Goal: Task Accomplishment & Management: Use online tool/utility

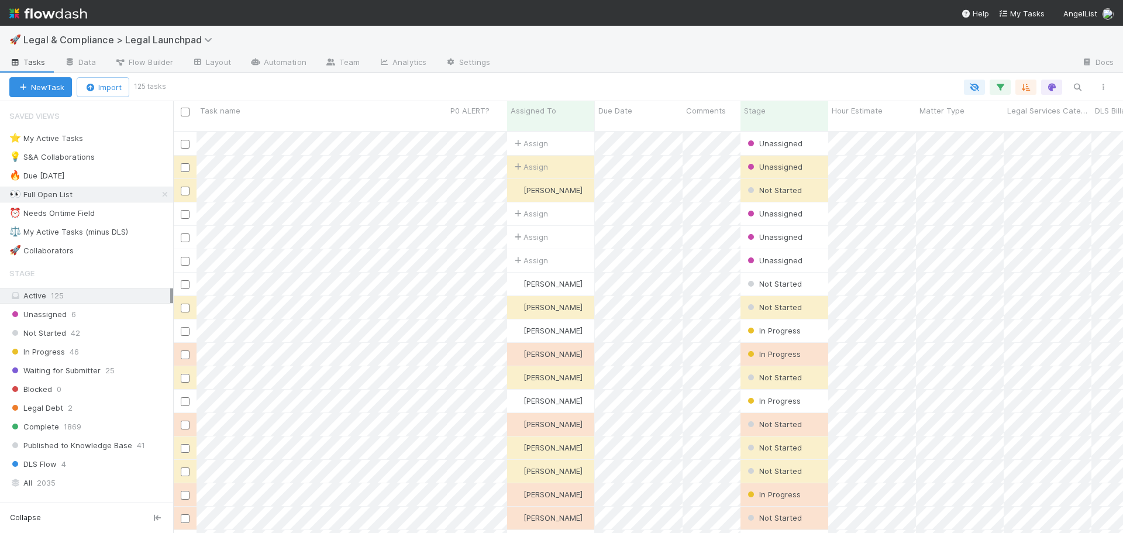
scroll to position [402, 941]
click at [114, 229] on div "⚖️ My Active Tasks (minus DLS)" at bounding box center [68, 232] width 119 height 15
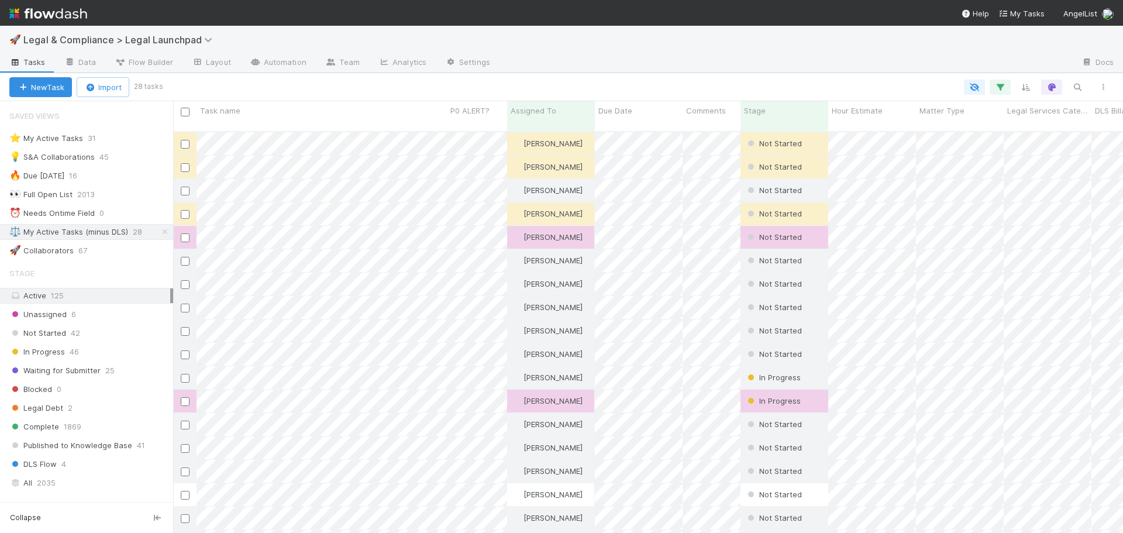
scroll to position [402, 941]
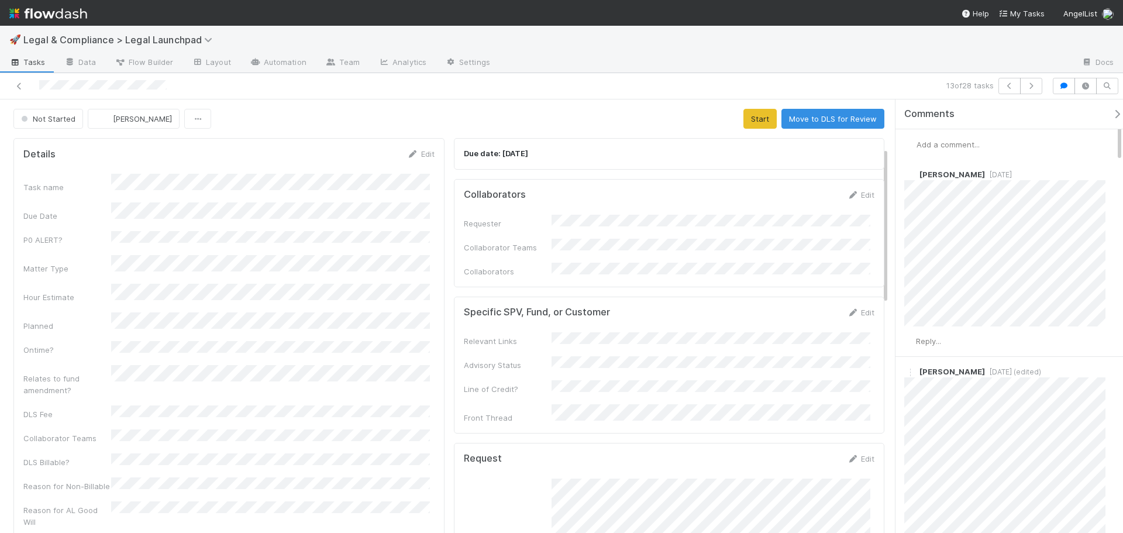
scroll to position [409, 0]
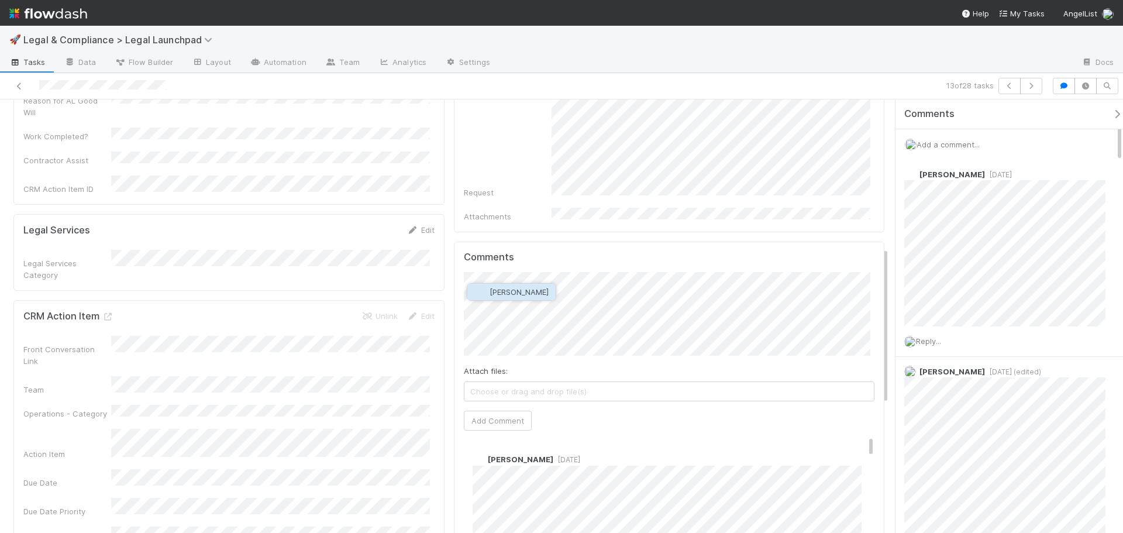
click at [532, 295] on button "[PERSON_NAME]" at bounding box center [511, 292] width 88 height 16
click at [717, 365] on div "Attach files: Choose or drag and drop file(s)" at bounding box center [669, 383] width 411 height 36
click at [718, 382] on span "Choose or drag and drop file(s)" at bounding box center [669, 391] width 410 height 19
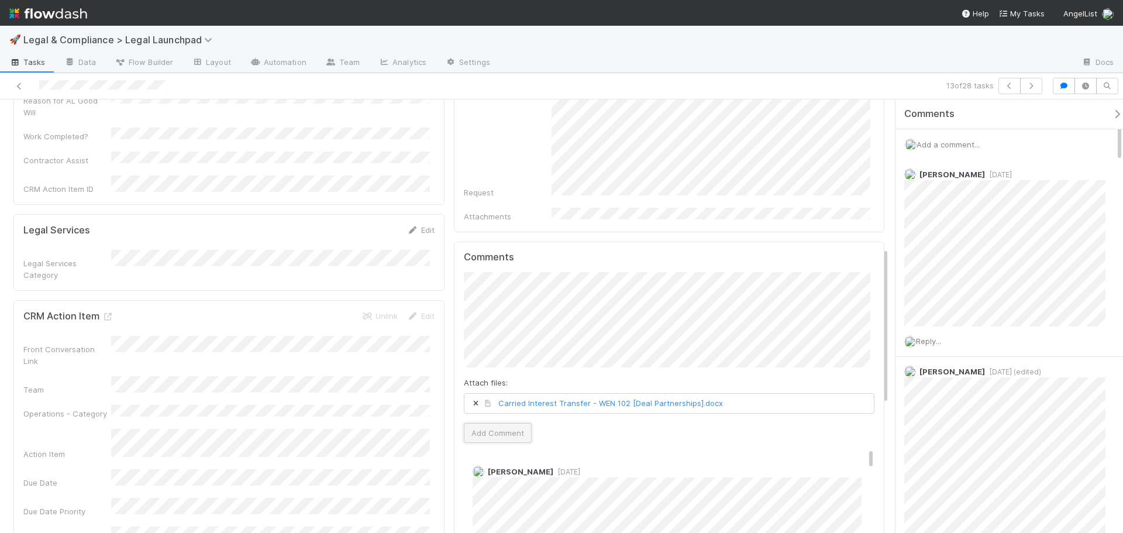
click at [504, 423] on button "Add Comment" at bounding box center [498, 433] width 68 height 20
